Goal: Task Accomplishment & Management: Manage account settings

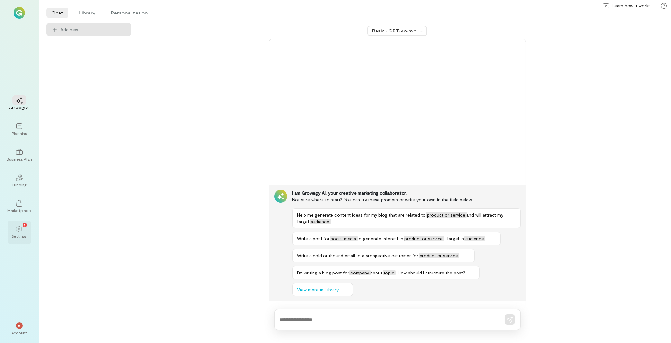
click at [30, 231] on div "1 Settings" at bounding box center [19, 231] width 23 height 23
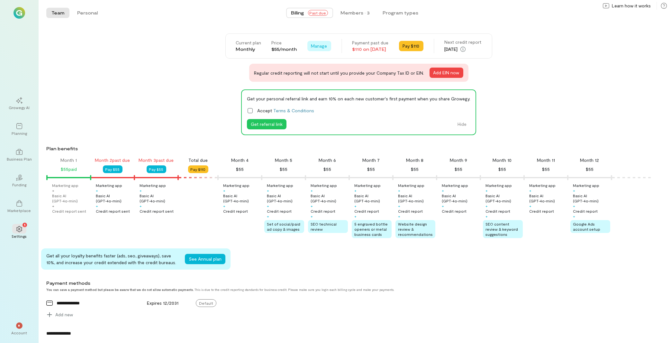
click at [311, 45] on span "Manage" at bounding box center [319, 46] width 16 height 6
click at [324, 72] on span "Cancel plan" at bounding box center [338, 72] width 33 height 6
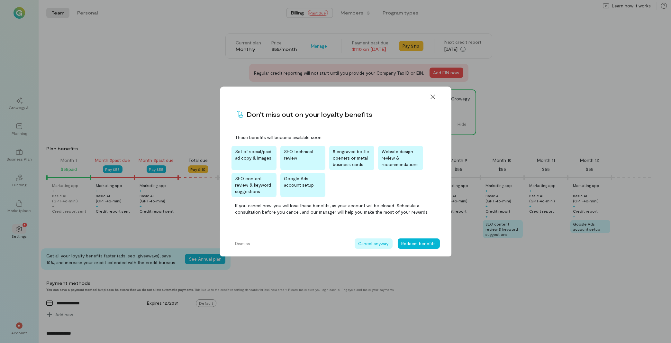
click at [376, 241] on button "Cancel anyway" at bounding box center [374, 243] width 38 height 10
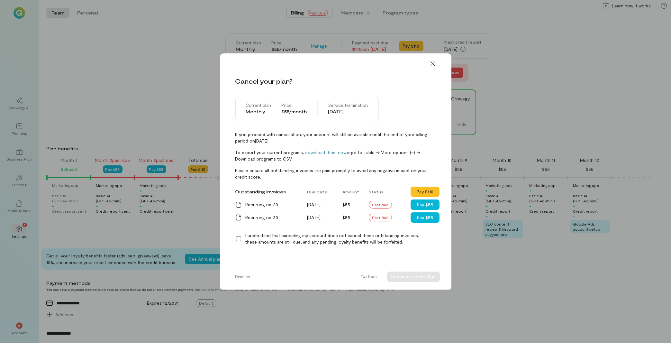
click at [237, 241] on icon at bounding box center [238, 238] width 6 height 6
click at [402, 274] on button "Continue cancellation" at bounding box center [413, 276] width 53 height 10
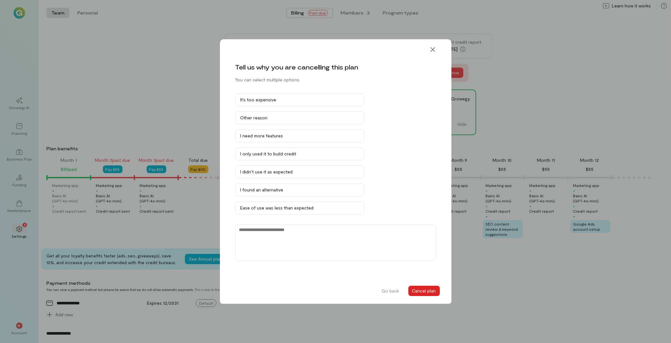
click at [435, 294] on button "Cancel plan" at bounding box center [423, 290] width 31 height 10
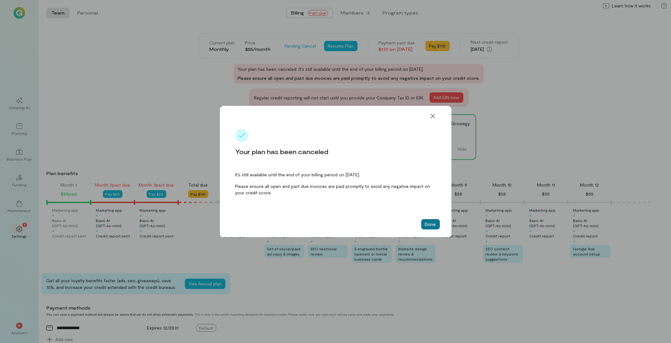
click at [432, 222] on button "Done" at bounding box center [430, 224] width 19 height 10
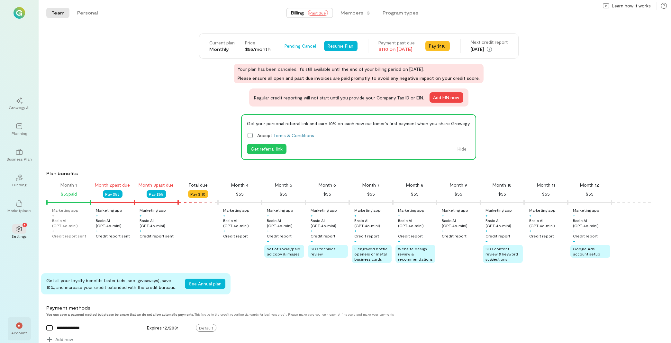
click at [19, 329] on div "*" at bounding box center [19, 325] width 14 height 10
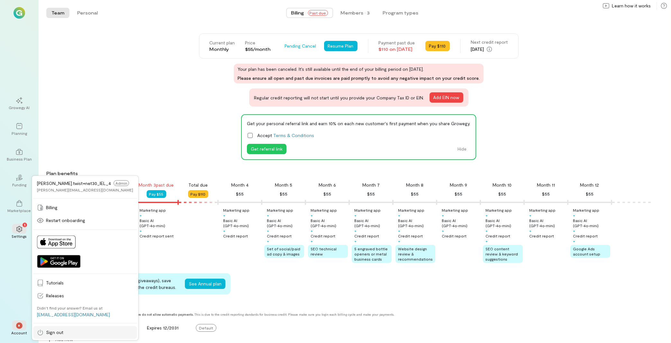
click at [43, 333] on icon at bounding box center [40, 332] width 6 height 6
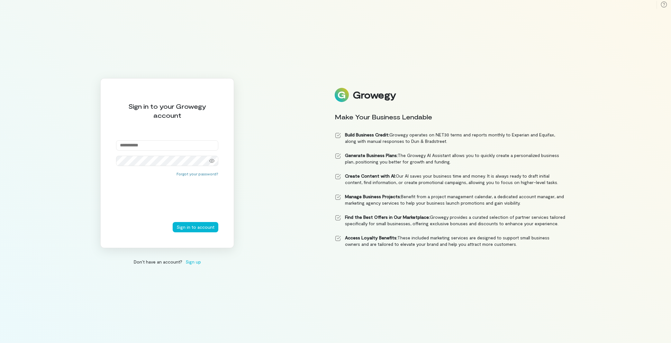
click at [146, 146] on input "email" at bounding box center [167, 145] width 102 height 10
paste input "**********"
type input "**********"
click at [196, 227] on button "Sign in to account" at bounding box center [196, 227] width 46 height 10
